Goal: Task Accomplishment & Management: Use online tool/utility

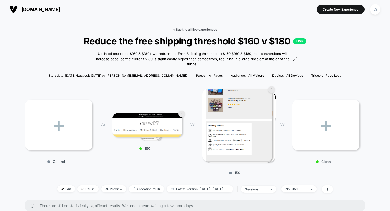
click at [206, 31] on link "< Back to all live experiences" at bounding box center [195, 30] width 44 height 4
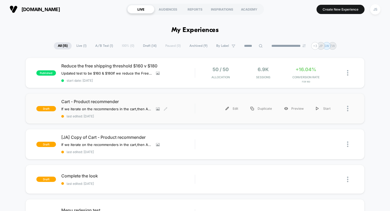
click at [85, 103] on span "Cart - Product recommender" at bounding box center [128, 101] width 134 height 5
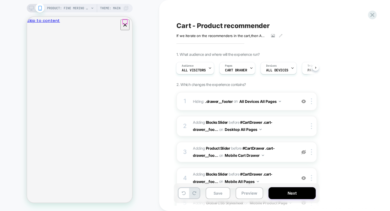
click at [34, 39] on icon "Close" at bounding box center [31, 41] width 5 height 5
click at [278, 36] on div "If we iterate on the recommenders in the cart,then AOV will increase,because pe…" at bounding box center [229, 36] width 106 height 4
click at [279, 36] on icon at bounding box center [281, 36] width 4 height 4
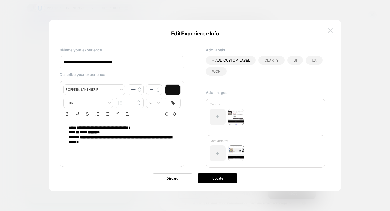
click at [330, 26] on button at bounding box center [330, 30] width 8 height 8
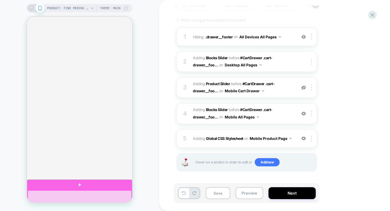
scroll to position [14, 0]
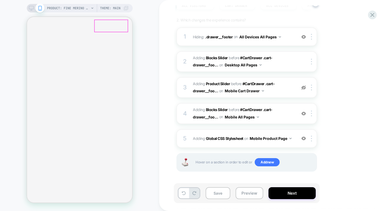
click at [304, 87] on img at bounding box center [303, 88] width 5 height 5
click at [303, 88] on img at bounding box center [303, 88] width 5 height 5
click at [311, 86] on img at bounding box center [311, 88] width 1 height 6
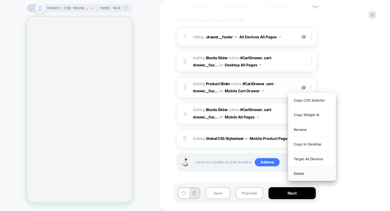
click at [304, 173] on div "Delete" at bounding box center [311, 174] width 47 height 14
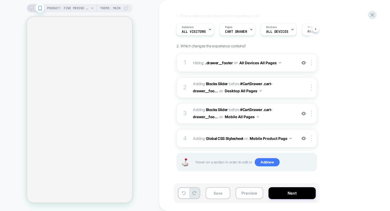
scroll to position [39, 0]
click at [329, 114] on div "1. What audience and where will the experience run? Audience All Visitors Pages…" at bounding box center [272, 99] width 193 height 171
click at [215, 194] on button "Save" at bounding box center [217, 194] width 25 height 12
click at [293, 194] on button "Next" at bounding box center [291, 194] width 47 height 12
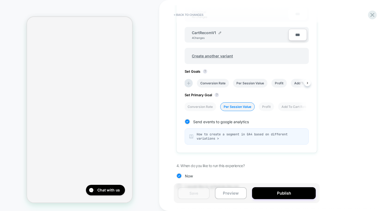
scroll to position [191, 0]
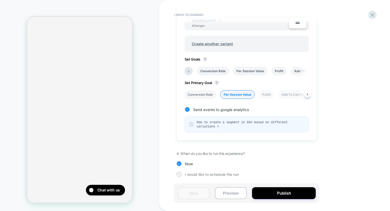
click at [213, 94] on li "Conversion Rate" at bounding box center [200, 94] width 32 height 9
click at [190, 72] on icon at bounding box center [188, 71] width 5 height 5
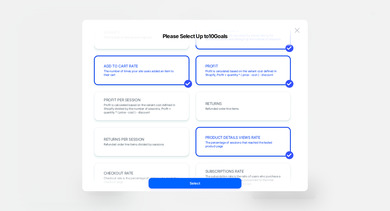
scroll to position [98, 0]
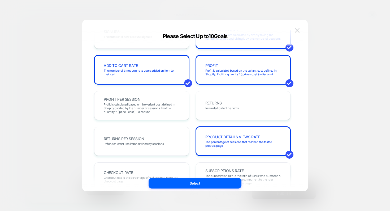
click at [297, 30] on img at bounding box center [296, 30] width 5 height 5
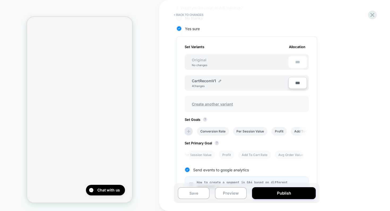
scroll to position [131, 0]
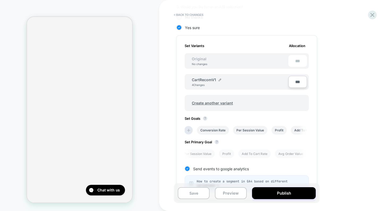
click at [298, 85] on input "***" at bounding box center [297, 82] width 19 height 12
type input "***"
type input "**"
type input "***"
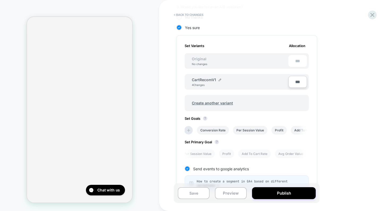
type input "***"
click at [322, 88] on div "1. What audience and where will the experience run? Audience All Visitors Pages…" at bounding box center [272, 83] width 193 height 324
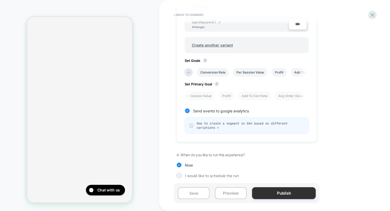
click at [281, 191] on button "Publish" at bounding box center [284, 194] width 64 height 12
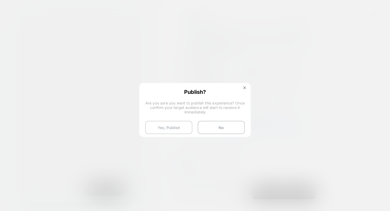
click at [179, 125] on button "Yes, Publish" at bounding box center [168, 127] width 47 height 13
click at [178, 125] on button "Yes, Publish" at bounding box center [168, 127] width 47 height 13
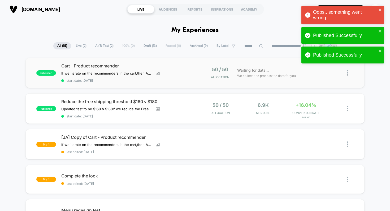
click at [347, 73] on img at bounding box center [347, 73] width 1 height 6
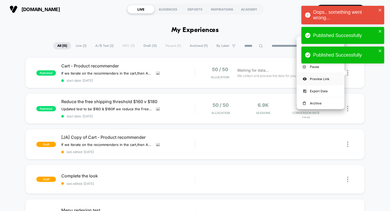
click at [331, 80] on div "Preview Link" at bounding box center [320, 79] width 48 height 12
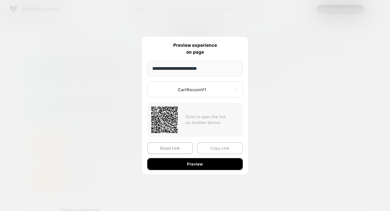
click at [210, 149] on button "Copy Link" at bounding box center [220, 149] width 46 height 12
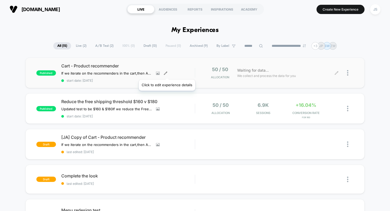
click at [166, 73] on icon at bounding box center [166, 74] width 4 height 4
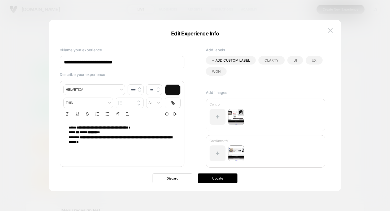
click at [233, 120] on img at bounding box center [236, 117] width 16 height 16
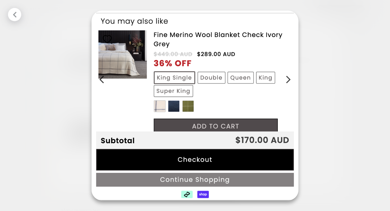
click at [328, 68] on div at bounding box center [195, 105] width 390 height 211
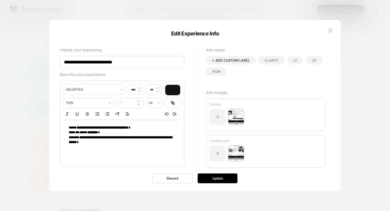
click at [237, 152] on img at bounding box center [236, 154] width 16 height 16
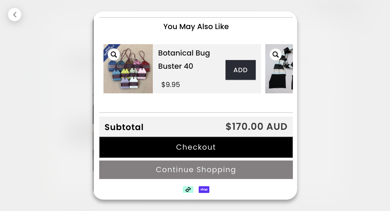
drag, startPoint x: 230, startPoint y: 125, endPoint x: 321, endPoint y: 98, distance: 95.1
click at [321, 98] on div at bounding box center [195, 105] width 390 height 211
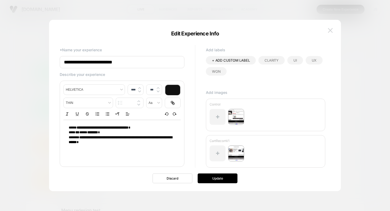
click at [327, 30] on button at bounding box center [330, 30] width 8 height 8
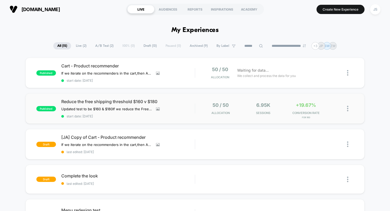
click at [80, 98] on div "published Reduce the free shipping threshold $160 v $180 Updated test to be $16…" at bounding box center [194, 109] width 339 height 30
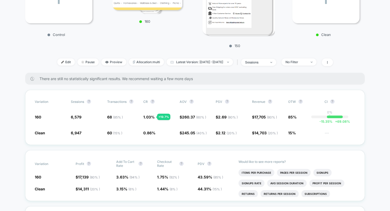
scroll to position [126, 0]
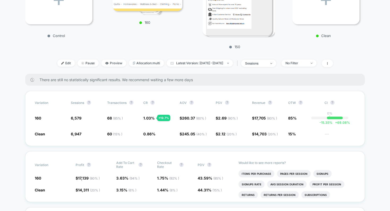
click at [297, 50] on div "+ Control VS 4 160 VS 4 150 VS + Clean" at bounding box center [192, 4] width 339 height 95
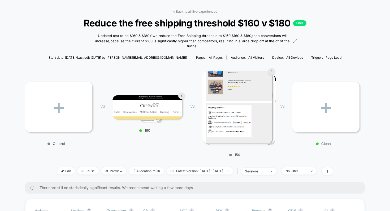
scroll to position [0, 0]
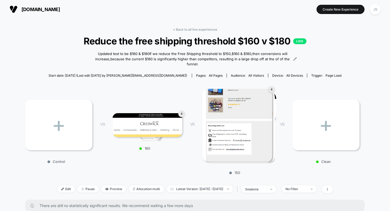
click at [134, 6] on section at bounding box center [195, 9] width 122 height 13
